Goal: Book appointment/travel/reservation

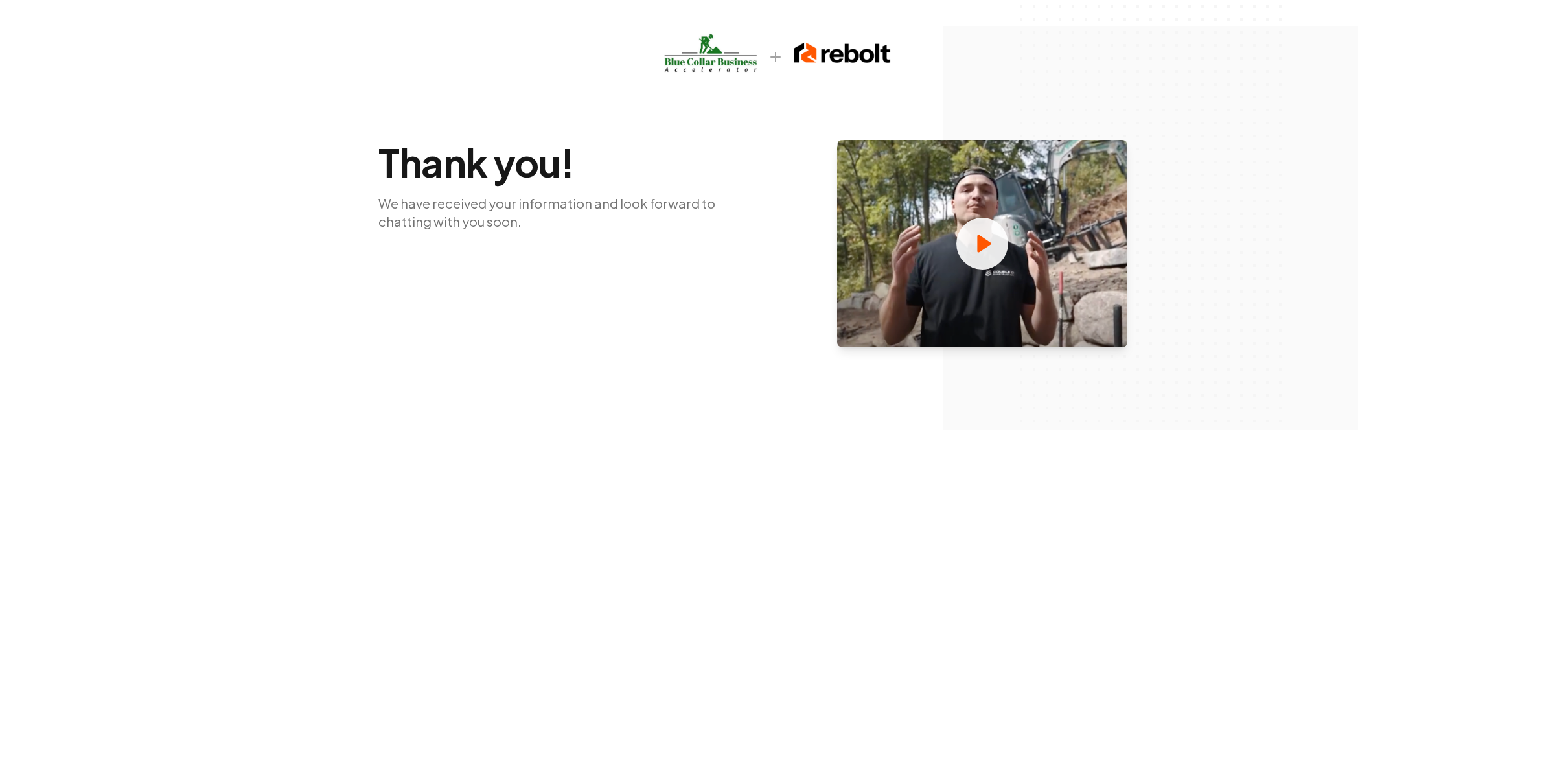
drag, startPoint x: 1288, startPoint y: 419, endPoint x: 1227, endPoint y: 170, distance: 256.4
click at [1287, 417] on div "Thank you! We have received your information and look forward to chatting with …" at bounding box center [777, 215] width 1555 height 430
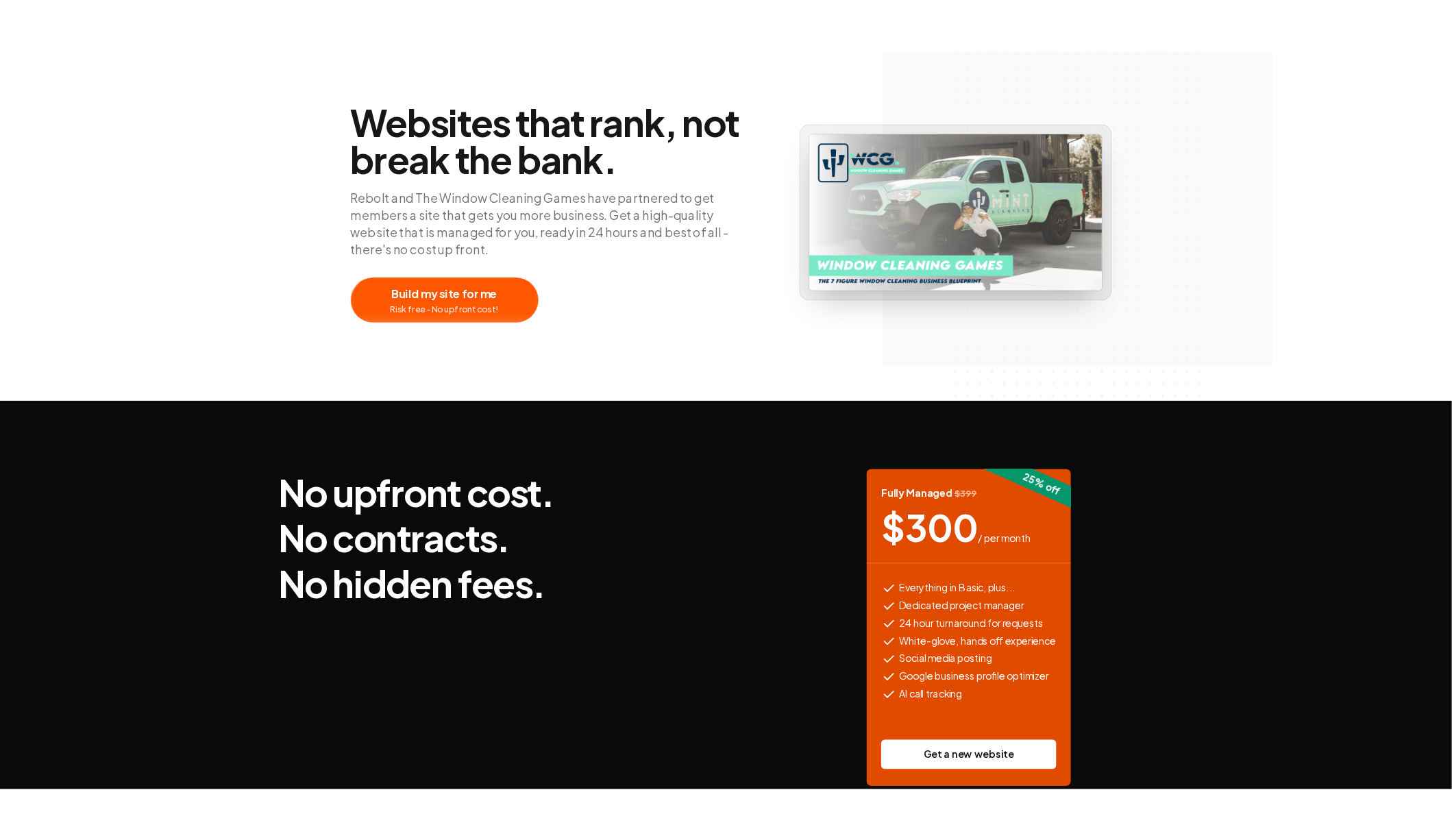
scroll to position [476, 0]
